Goal: Find specific page/section: Find specific page/section

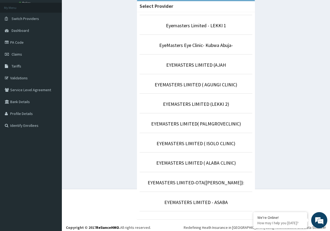
scroll to position [32, 0]
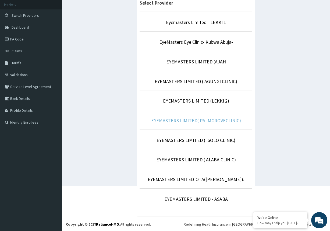
click at [183, 122] on link "EYEMASTERS LIMITED( PALMGROVECLINIC)" at bounding box center [196, 120] width 90 height 6
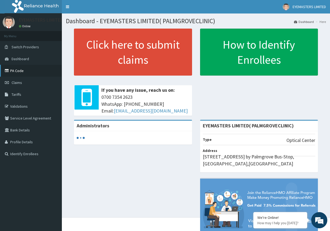
click at [18, 72] on link "PA Code" at bounding box center [31, 71] width 62 height 12
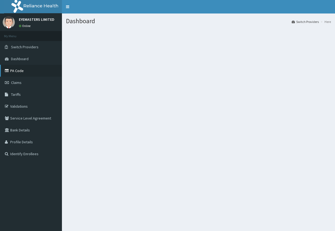
click at [15, 68] on link "PA Code" at bounding box center [31, 71] width 62 height 12
